Goal: Task Accomplishment & Management: Use online tool/utility

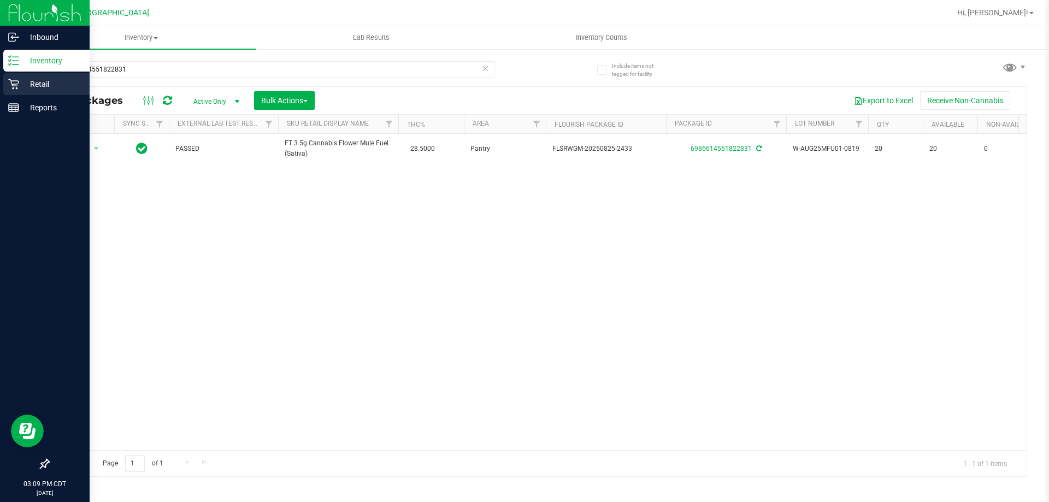
click at [67, 85] on p "Retail" at bounding box center [52, 84] width 66 height 13
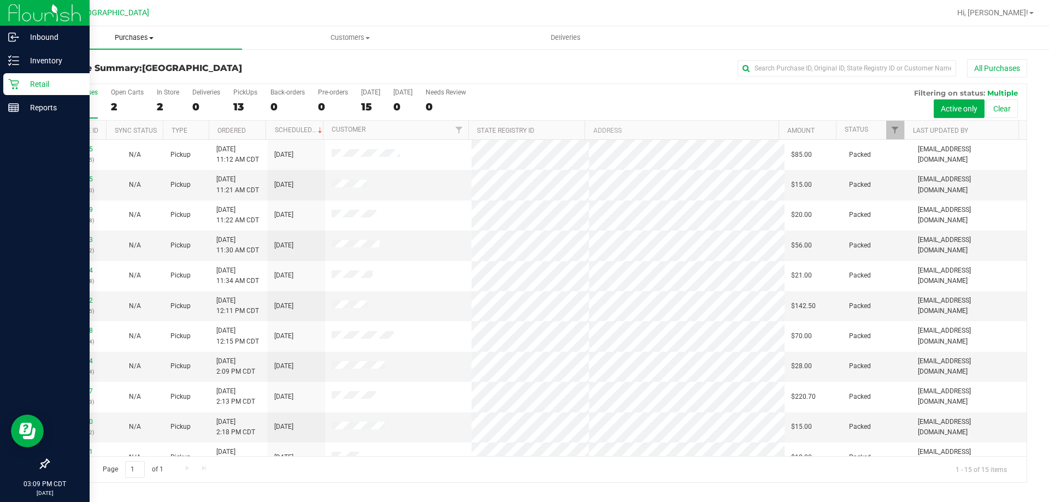
click at [142, 38] on span "Purchases" at bounding box center [134, 38] width 216 height 10
click at [113, 78] on li "Fulfillment" at bounding box center [134, 79] width 216 height 13
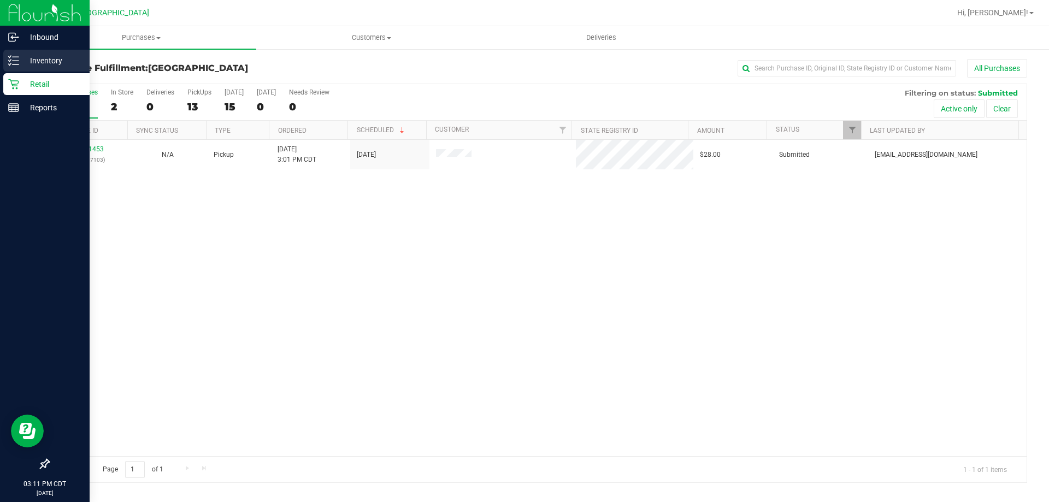
click at [61, 62] on p "Inventory" at bounding box center [52, 60] width 66 height 13
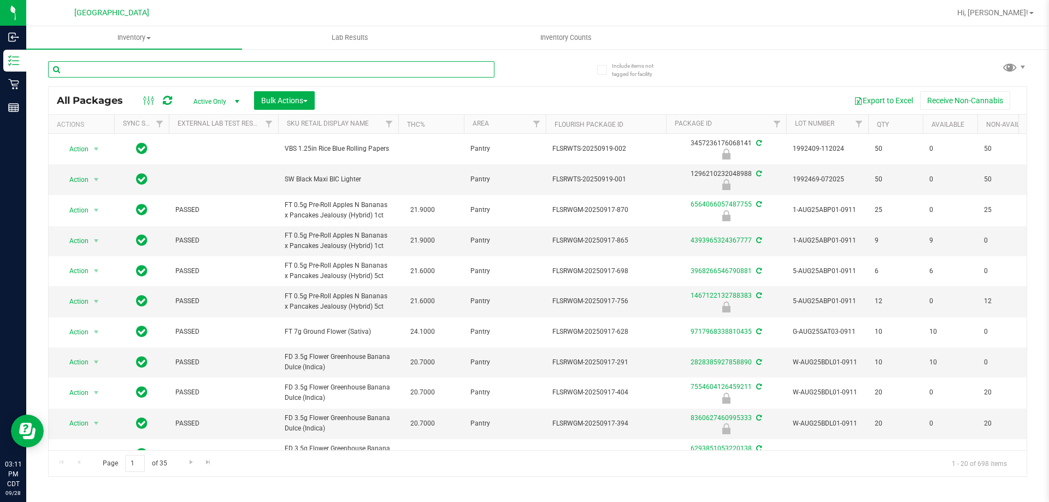
click at [114, 66] on input "text" at bounding box center [271, 69] width 446 height 16
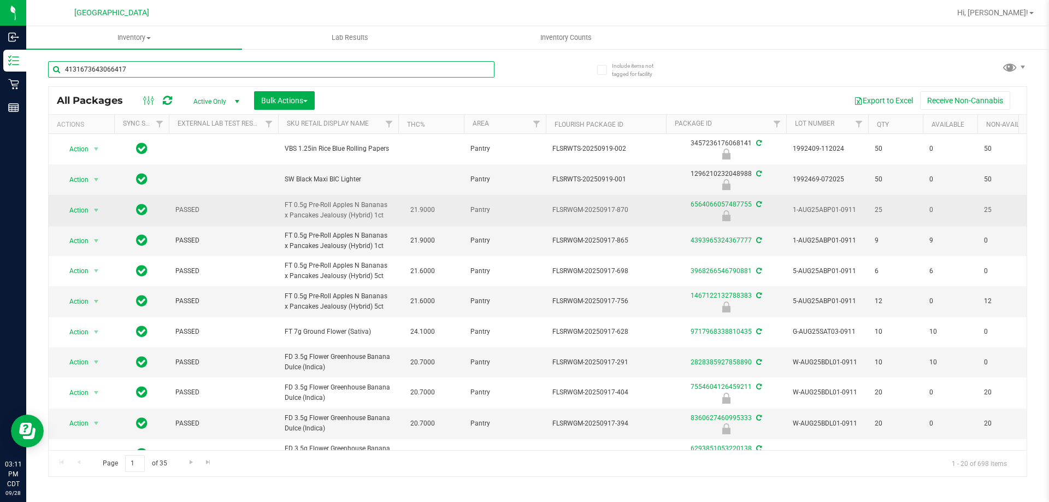
type input "4131673643066417"
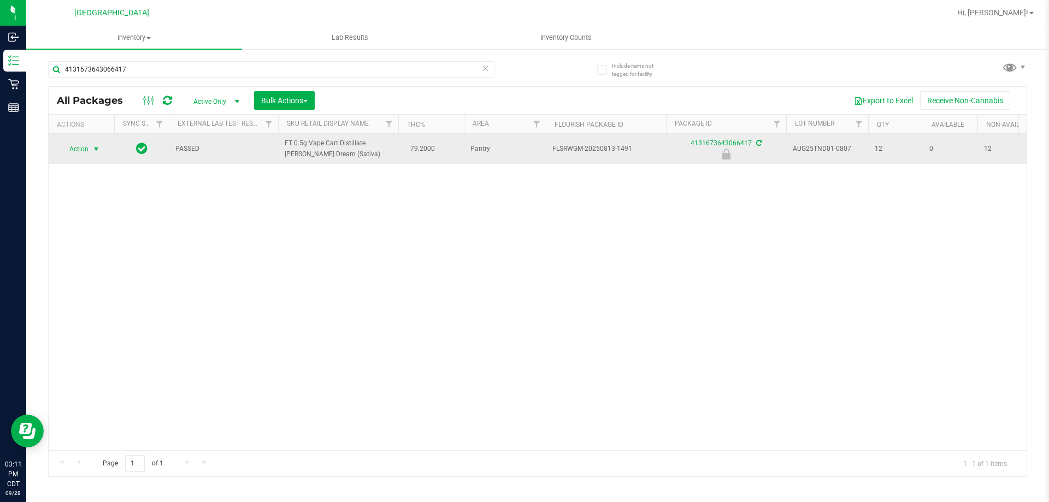
click at [79, 152] on span "Action" at bounding box center [74, 148] width 29 height 15
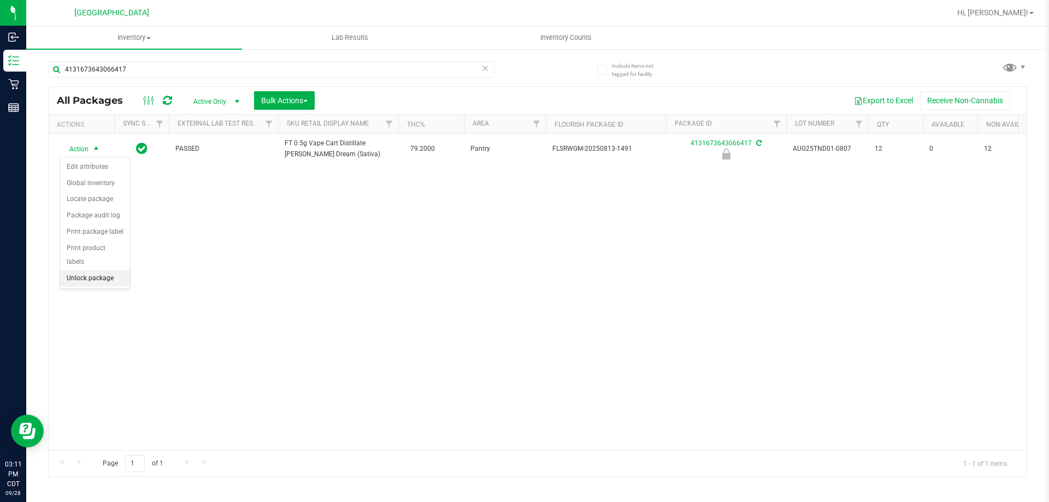
click at [101, 270] on li "Unlock package" at bounding box center [95, 278] width 70 height 16
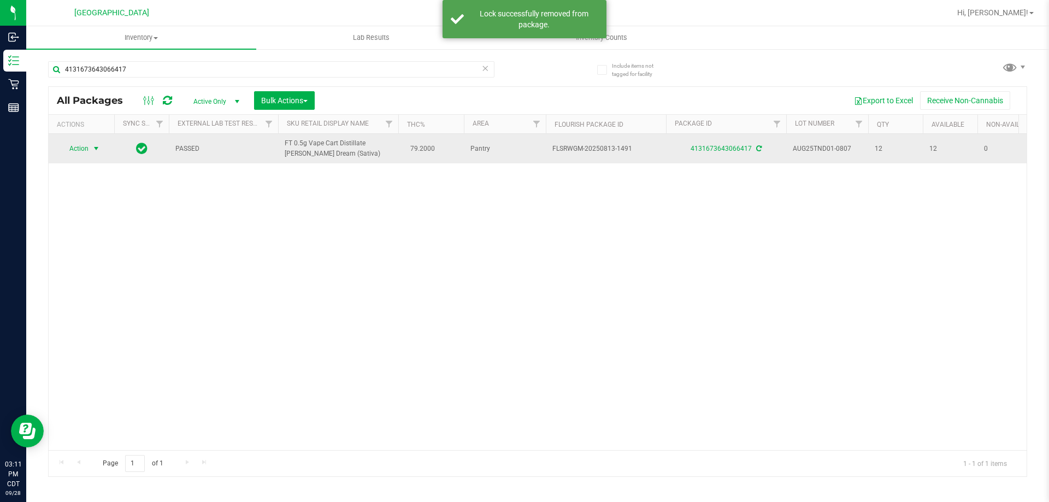
click at [91, 144] on span "select" at bounding box center [97, 148] width 14 height 15
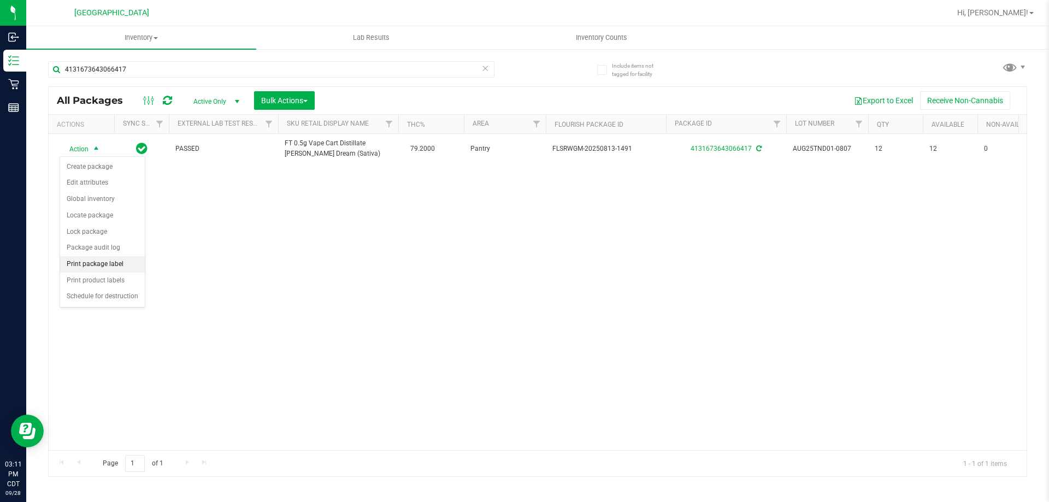
click at [102, 261] on li "Print package label" at bounding box center [102, 264] width 85 height 16
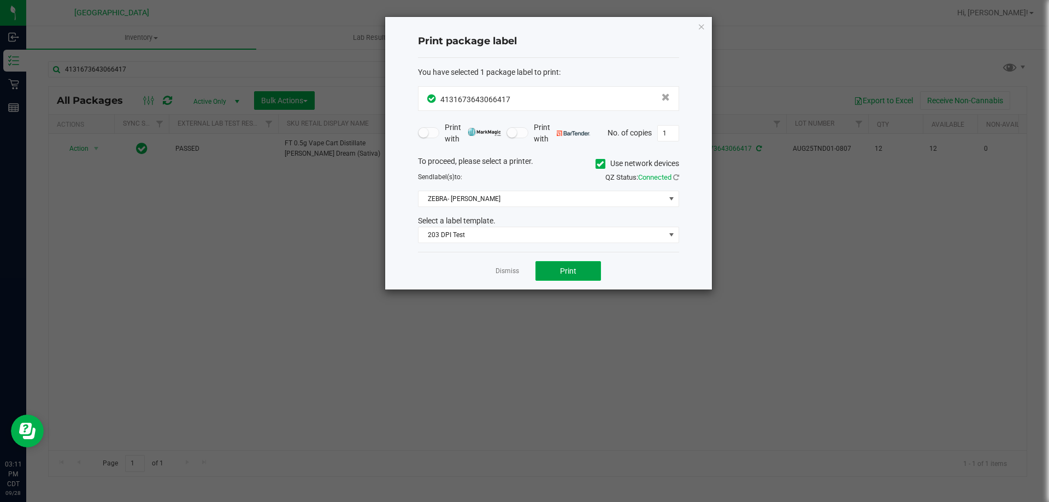
click at [581, 274] on button "Print" at bounding box center [568, 271] width 66 height 20
click at [511, 268] on link "Dismiss" at bounding box center [506, 271] width 23 height 9
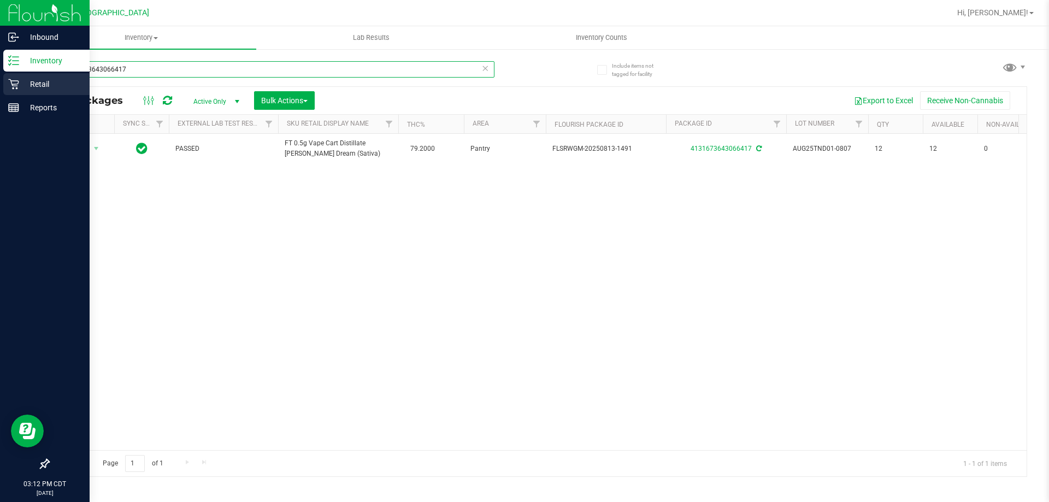
drag, startPoint x: 138, startPoint y: 69, endPoint x: 67, endPoint y: 75, distance: 71.3
click at [5, 68] on div "Inbound Inventory Retail Reports 03:12 PM CDT [DATE] 09/28 [GEOGRAPHIC_DATA] Hi…" at bounding box center [524, 251] width 1049 height 502
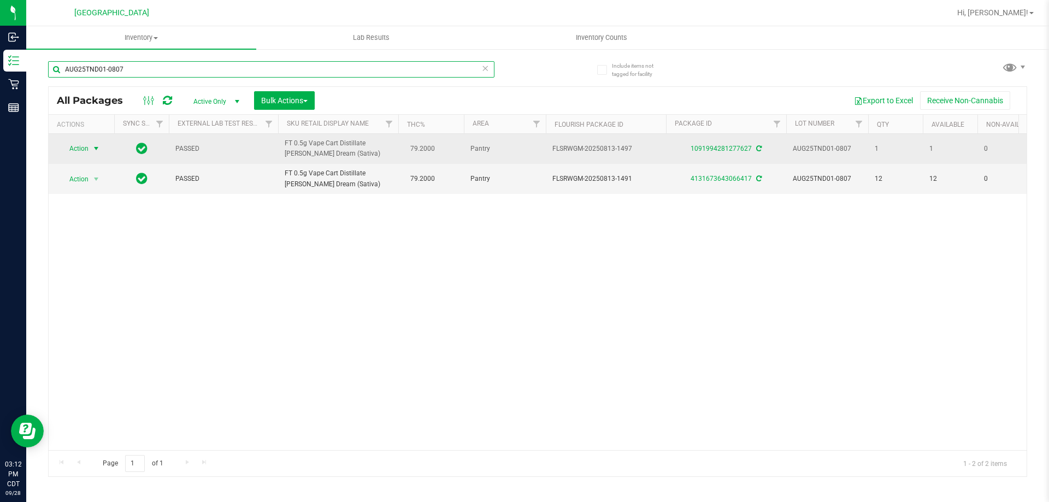
type input "AUG25TND01-0807"
click at [83, 148] on span "Action" at bounding box center [74, 148] width 29 height 15
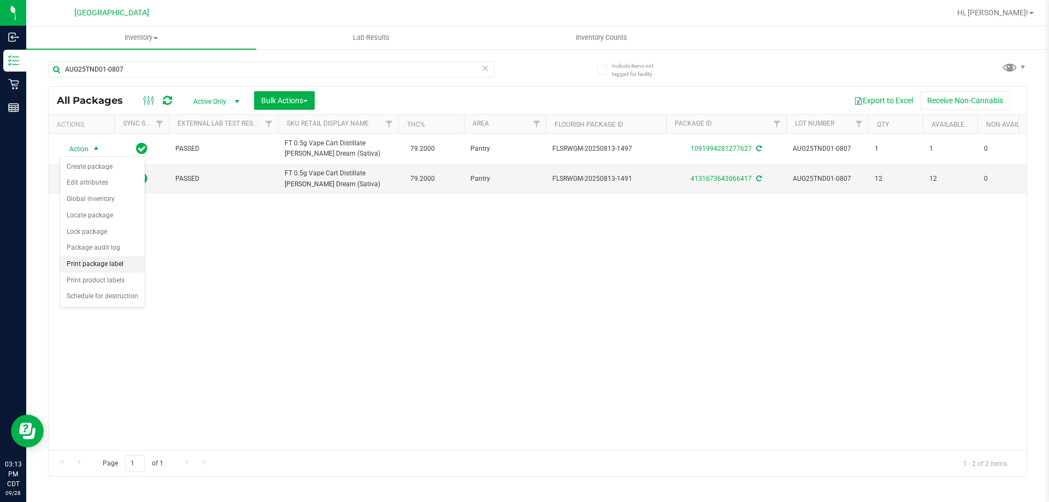
click at [121, 262] on li "Print package label" at bounding box center [102, 264] width 85 height 16
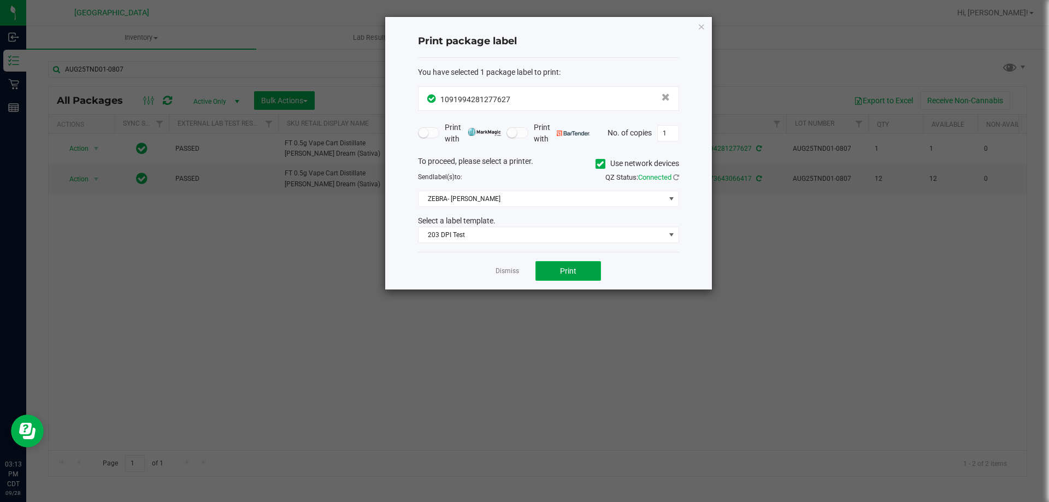
click at [558, 267] on button "Print" at bounding box center [568, 271] width 66 height 20
click at [519, 270] on div "Dismiss Print" at bounding box center [548, 271] width 261 height 38
click at [512, 269] on link "Dismiss" at bounding box center [506, 271] width 23 height 9
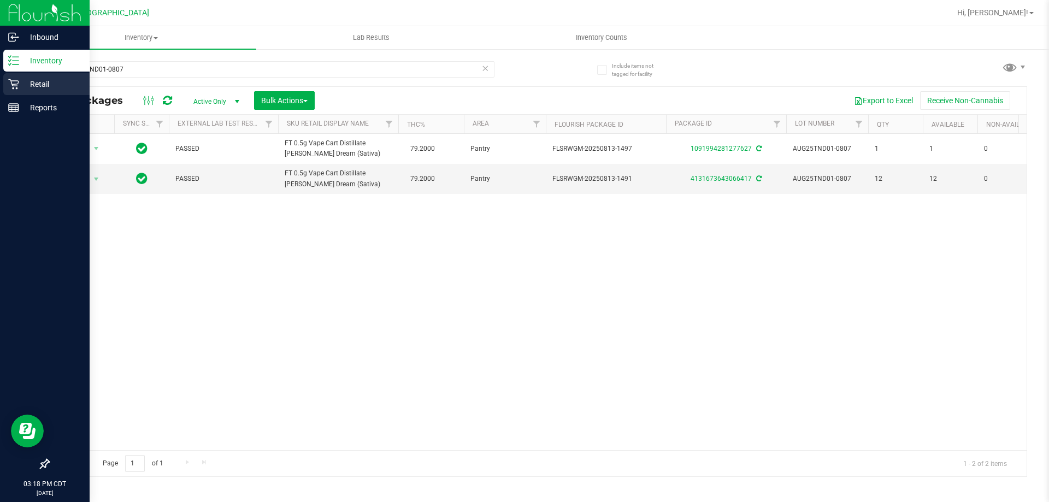
click at [36, 79] on p "Retail" at bounding box center [52, 84] width 66 height 13
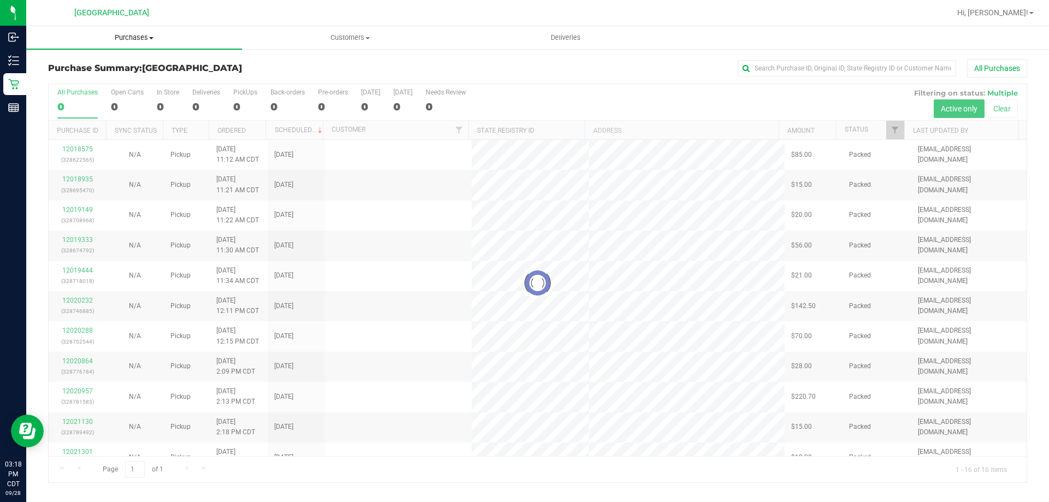
click at [123, 37] on span "Purchases" at bounding box center [134, 38] width 216 height 10
click at [104, 81] on li "Fulfillment" at bounding box center [134, 79] width 216 height 13
